Goal: Information Seeking & Learning: Find specific page/section

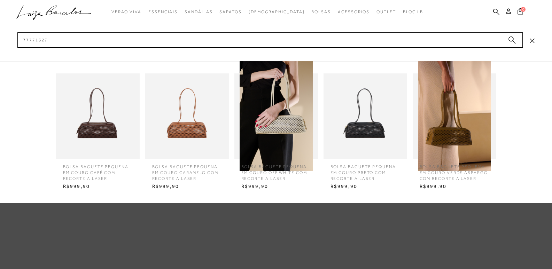
type input "777713274"
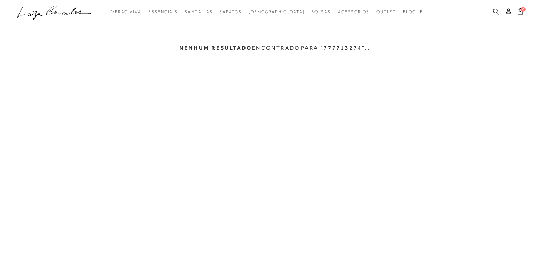
click at [495, 9] on icon at bounding box center [496, 11] width 6 height 6
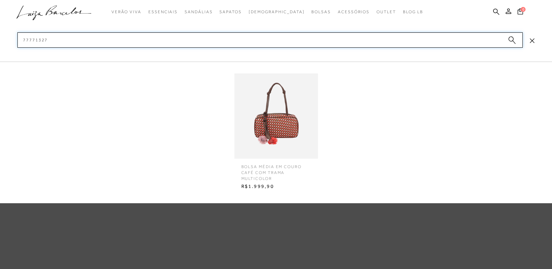
type input "77771327"
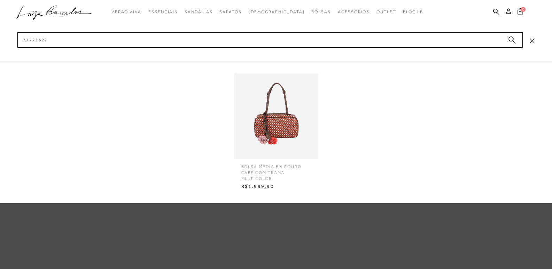
click at [274, 126] on img at bounding box center [276, 116] width 84 height 110
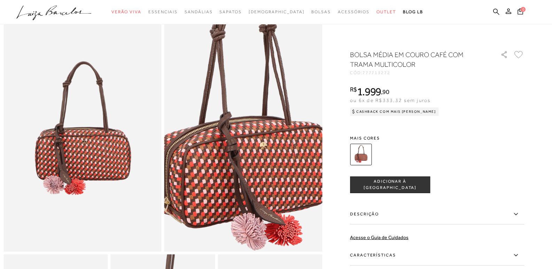
scroll to position [35, 0]
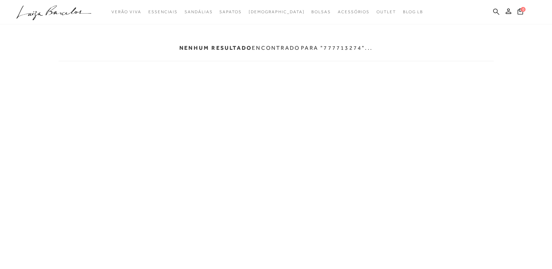
click at [498, 11] on icon at bounding box center [496, 11] width 6 height 7
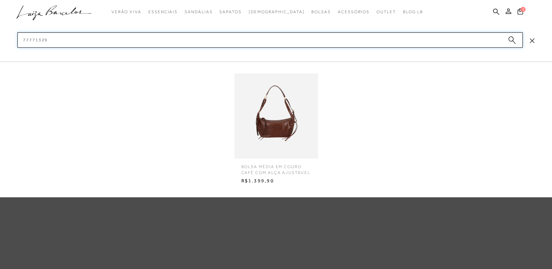
type input "77771329"
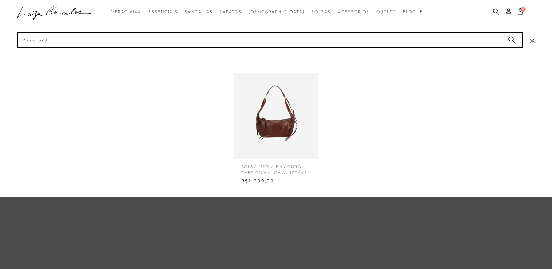
click at [276, 124] on img at bounding box center [276, 116] width 84 height 110
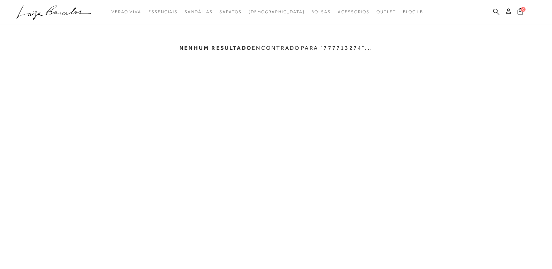
click at [495, 10] on icon at bounding box center [496, 11] width 6 height 7
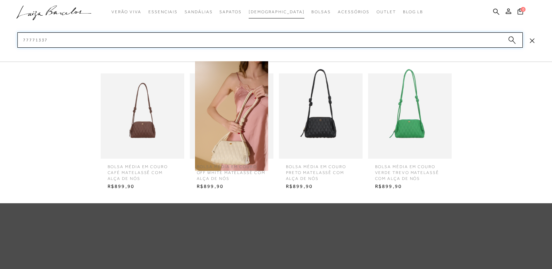
type input "77771337"
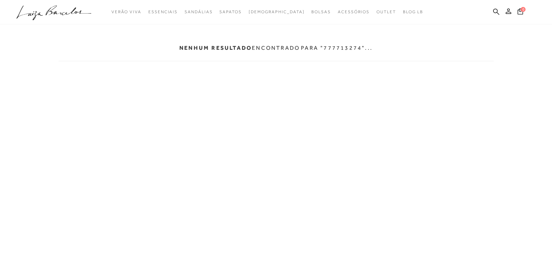
click at [492, 12] on ul ".a{fill-rule:evenodd;} Verão Viva Em alta Modelo Essenciais" at bounding box center [270, 12] width 509 height 13
click at [493, 11] on icon at bounding box center [496, 11] width 6 height 6
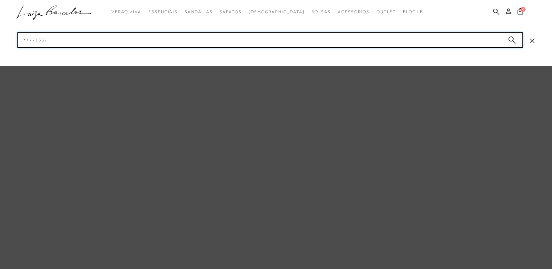
click at [471, 39] on input "77771337" at bounding box center [269, 39] width 505 height 15
